Goal: Task Accomplishment & Management: Manage account settings

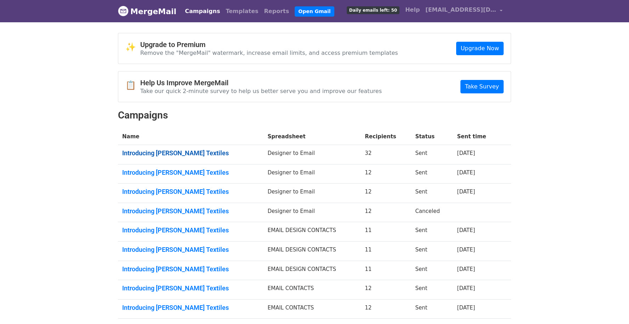
click at [190, 154] on link "Introducing Lolita Garcia Textiles" at bounding box center [190, 153] width 137 height 8
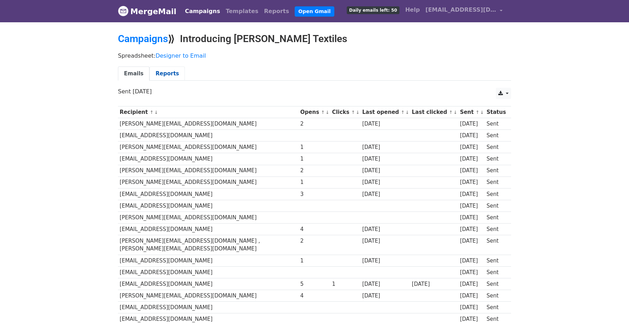
click at [163, 73] on link "Reports" at bounding box center [166, 74] width 35 height 15
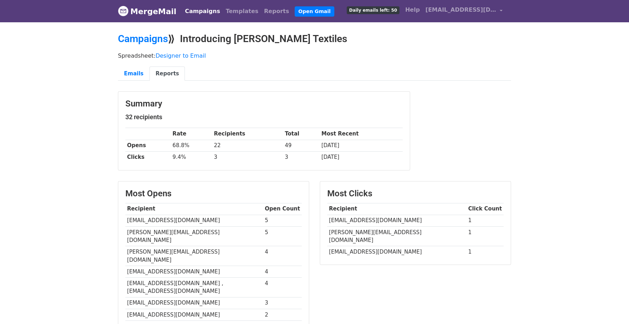
click at [149, 12] on link "MergeMail" at bounding box center [147, 11] width 58 height 15
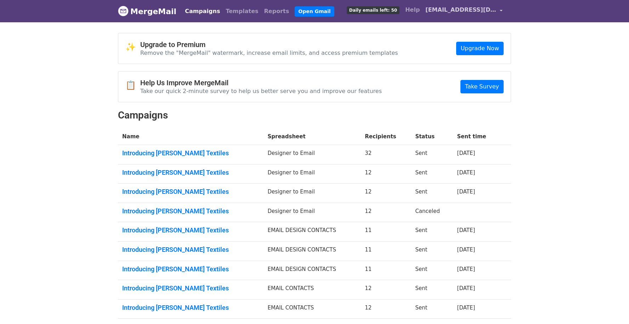
click at [501, 7] on link "[EMAIL_ADDRESS][DOMAIN_NAME]" at bounding box center [463, 11] width 83 height 17
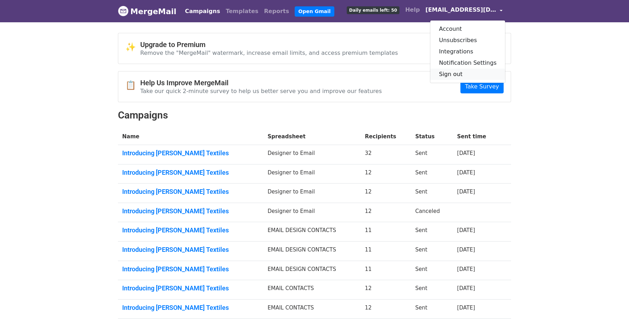
click at [450, 75] on link "Sign out" at bounding box center [467, 74] width 75 height 11
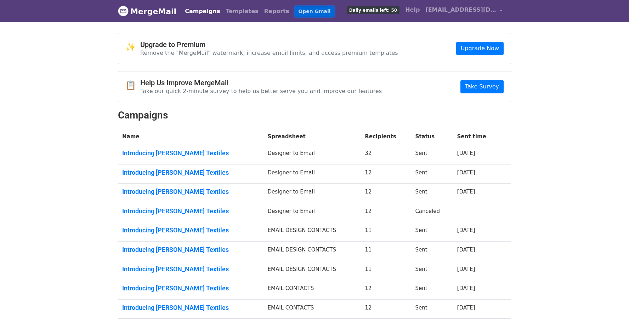
click at [295, 11] on link "Open Gmail" at bounding box center [314, 11] width 39 height 10
